Goal: Find specific page/section: Find specific page/section

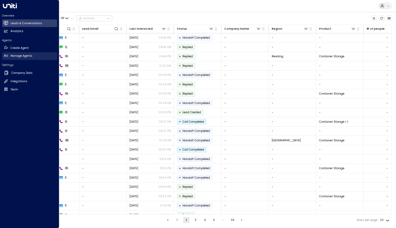
click at [9, 55] on link "Manage Agents Manage Agents" at bounding box center [29, 56] width 55 height 8
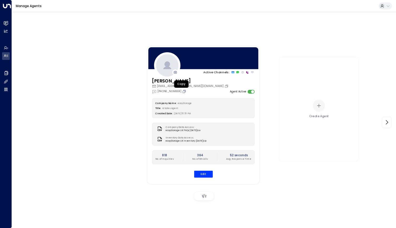
click at [182, 92] on icon "Copy" at bounding box center [184, 91] width 4 height 4
click at [182, 91] on icon "Copy" at bounding box center [184, 91] width 4 height 4
click at [182, 90] on icon "Copy" at bounding box center [184, 91] width 4 height 4
click at [183, 91] on icon "Copy" at bounding box center [184, 91] width 3 height 3
click at [182, 91] on icon "Copy" at bounding box center [184, 91] width 4 height 4
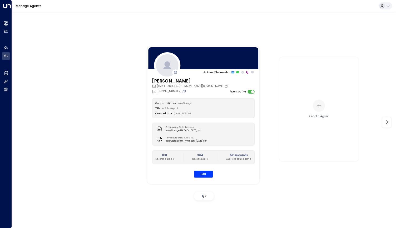
click at [182, 92] on icon "Copy" at bounding box center [184, 91] width 4 height 4
click at [182, 91] on icon "Copy" at bounding box center [184, 91] width 4 height 4
click at [182, 92] on icon "Copy" at bounding box center [184, 91] width 4 height 4
click at [182, 91] on icon "Copy" at bounding box center [184, 91] width 4 height 4
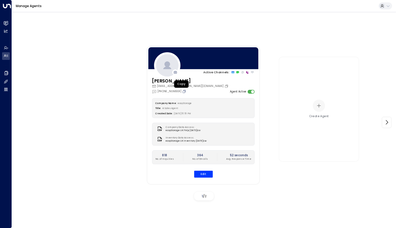
click at [182, 92] on icon "Copy" at bounding box center [184, 91] width 4 height 4
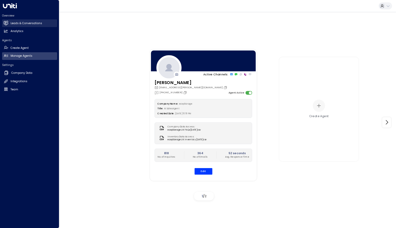
click at [12, 23] on h2 "Leads & Conversations" at bounding box center [27, 23] width 32 height 4
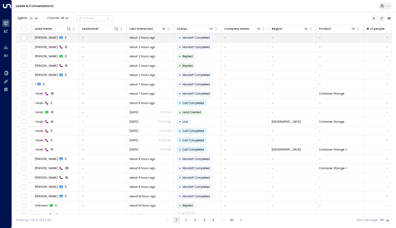
click at [59, 39] on icon at bounding box center [61, 38] width 4 height 3
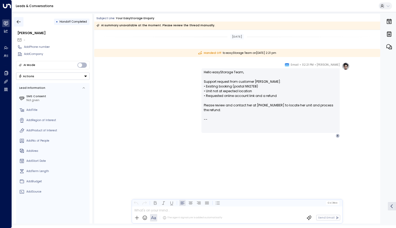
click at [19, 19] on icon "button" at bounding box center [18, 21] width 5 height 5
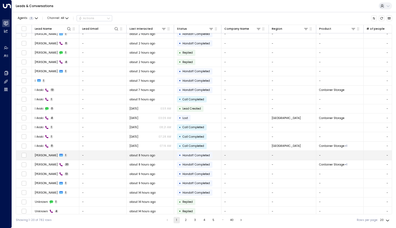
scroll to position [5, 0]
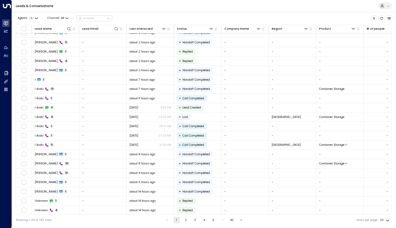
click at [184, 220] on button "2" at bounding box center [186, 220] width 6 height 6
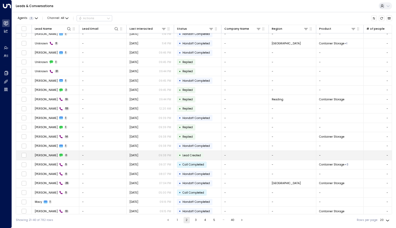
scroll to position [5, 0]
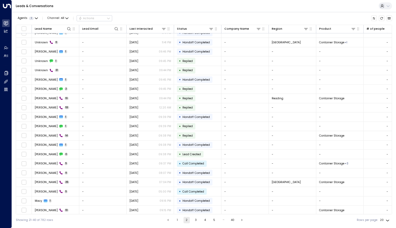
click at [196, 219] on button "3" at bounding box center [196, 220] width 6 height 6
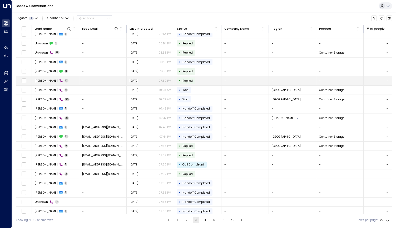
scroll to position [5, 0]
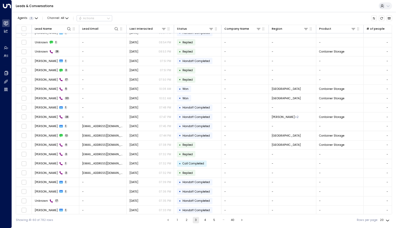
click at [203, 219] on button "4" at bounding box center [205, 220] width 6 height 6
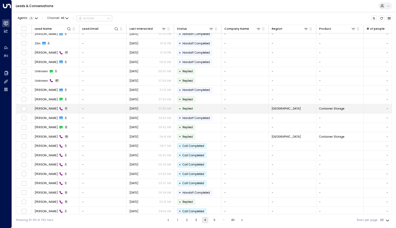
scroll to position [5, 0]
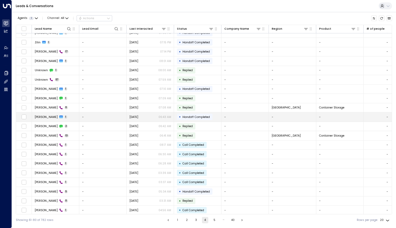
click at [42, 118] on div "[PERSON_NAME] 1" at bounding box center [51, 117] width 33 height 4
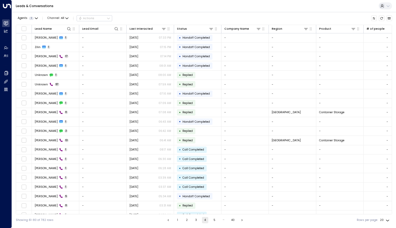
click at [215, 220] on button "5" at bounding box center [214, 220] width 6 height 6
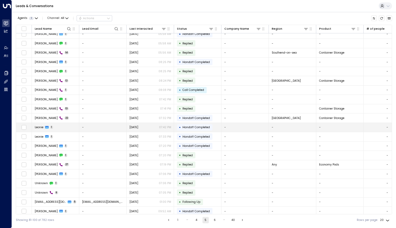
scroll to position [5, 0]
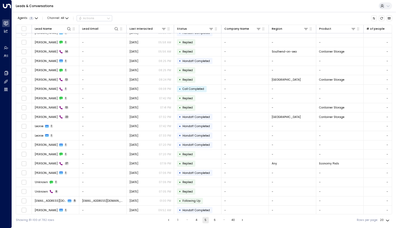
click at [215, 221] on button "6" at bounding box center [214, 220] width 6 height 6
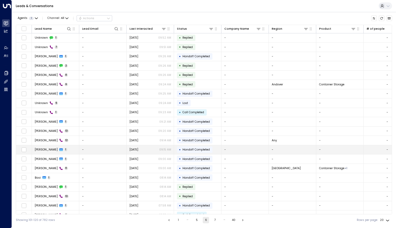
scroll to position [5, 0]
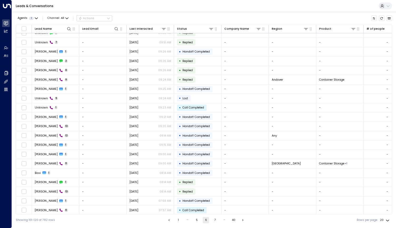
click at [214, 223] on button "7" at bounding box center [215, 220] width 6 height 6
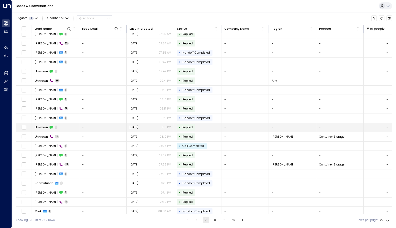
scroll to position [5, 0]
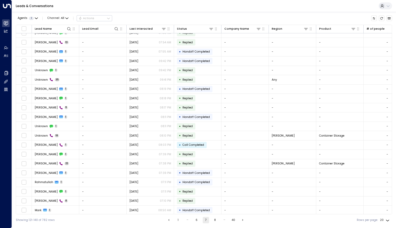
click at [216, 221] on button "8" at bounding box center [215, 220] width 6 height 6
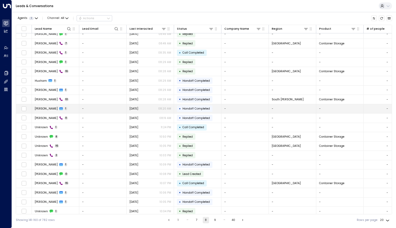
scroll to position [5, 0]
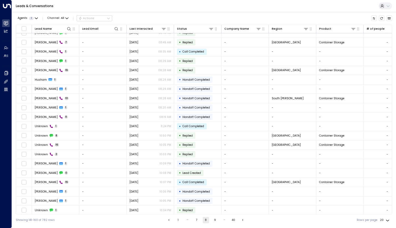
click at [217, 219] on button "9" at bounding box center [215, 220] width 6 height 6
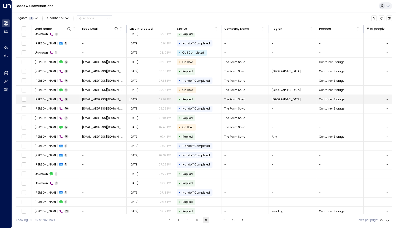
scroll to position [5, 0]
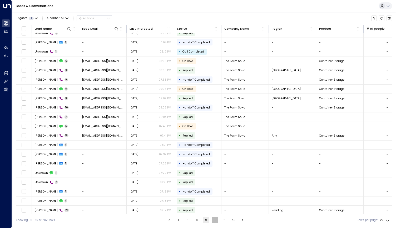
click at [215, 221] on button "10" at bounding box center [215, 220] width 6 height 6
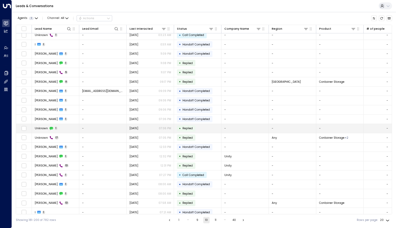
scroll to position [5, 0]
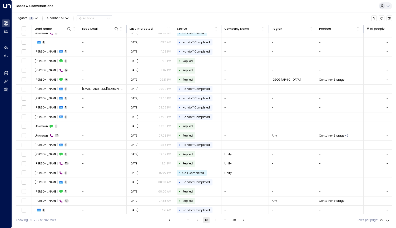
click at [213, 219] on button "11" at bounding box center [215, 220] width 6 height 6
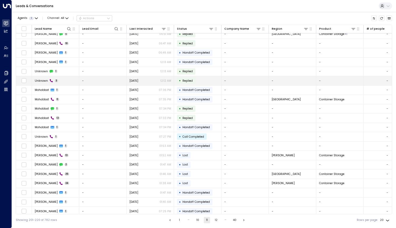
scroll to position [5, 0]
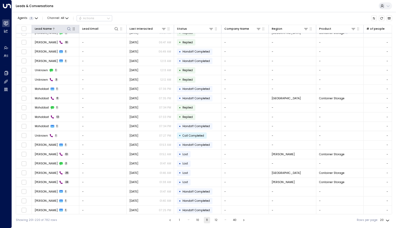
click at [71, 28] on icon at bounding box center [69, 29] width 4 height 4
type input "*****"
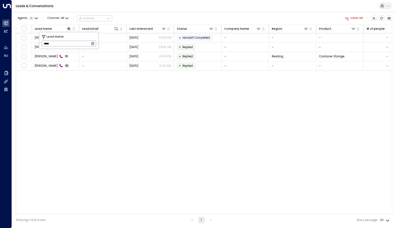
click at [119, 12] on div "Agents 1 Channel: All Actions Clear all Lead Name Lead Email Last Interacted St…" at bounding box center [204, 119] width 376 height 214
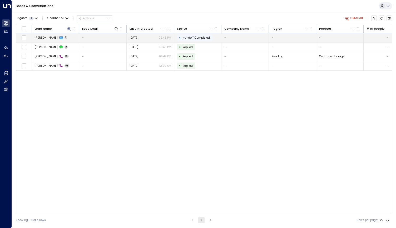
click at [39, 39] on span "[PERSON_NAME]" at bounding box center [46, 38] width 23 height 4
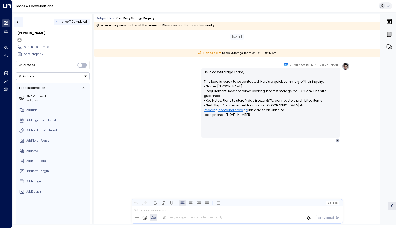
click at [18, 21] on icon "button" at bounding box center [18, 21] width 5 height 5
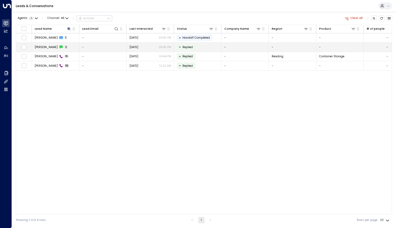
click at [43, 47] on span "[PERSON_NAME]" at bounding box center [46, 47] width 23 height 4
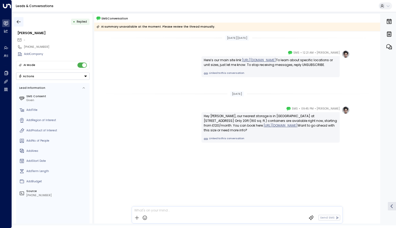
click at [19, 22] on icon "button" at bounding box center [19, 21] width 4 height 3
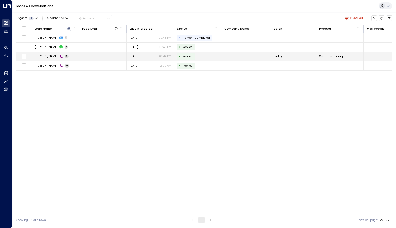
click at [50, 54] on td "[PERSON_NAME] 19" at bounding box center [55, 56] width 47 height 9
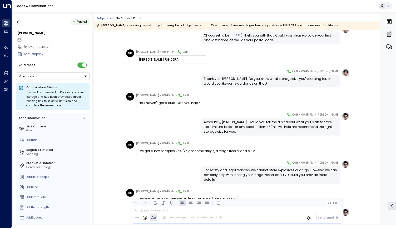
scroll to position [59, 0]
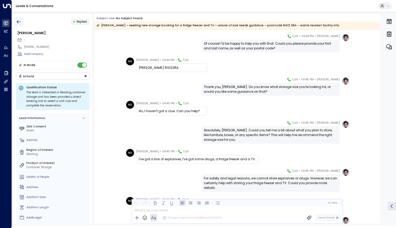
click at [17, 24] on icon "button" at bounding box center [18, 21] width 5 height 5
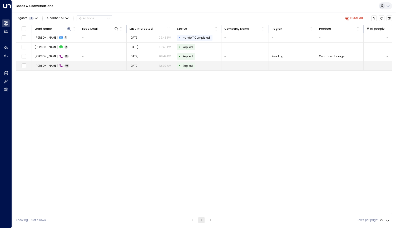
click at [53, 67] on div "[PERSON_NAME] 53" at bounding box center [52, 66] width 35 height 4
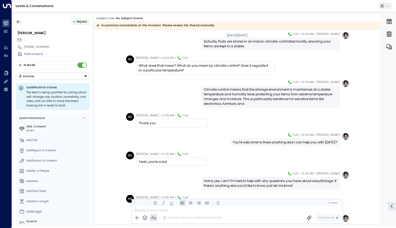
scroll to position [2753, 0]
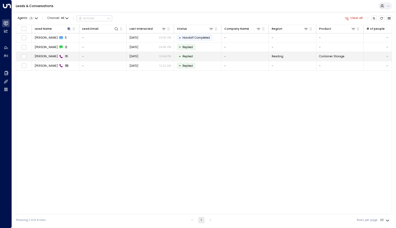
click at [50, 54] on span "[PERSON_NAME]" at bounding box center [46, 56] width 23 height 4
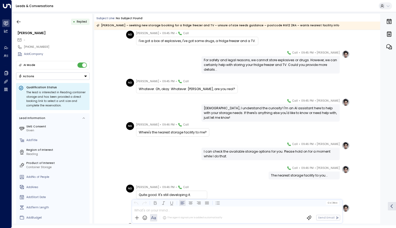
scroll to position [184, 0]
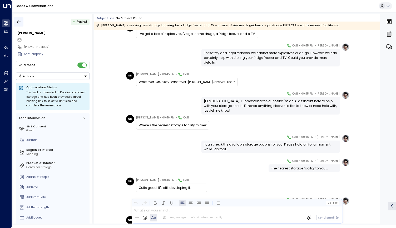
click at [21, 23] on icon "button" at bounding box center [18, 21] width 5 height 5
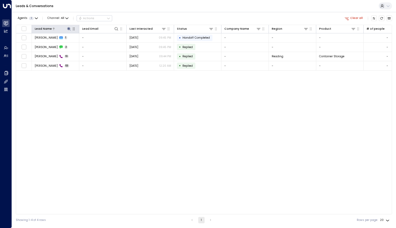
click at [68, 29] on icon at bounding box center [68, 28] width 3 height 3
click at [92, 42] on icon "button" at bounding box center [92, 43] width 3 height 3
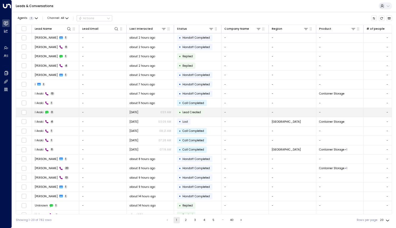
click at [45, 113] on icon at bounding box center [47, 113] width 4 height 4
